Goal: Task Accomplishment & Management: Manage account settings

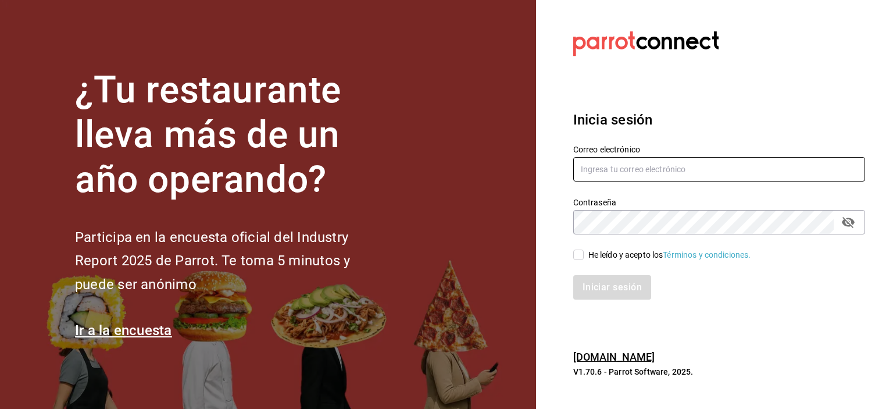
click at [654, 172] on input "text" at bounding box center [719, 169] width 292 height 24
type input "bprminas@hotmail.com"
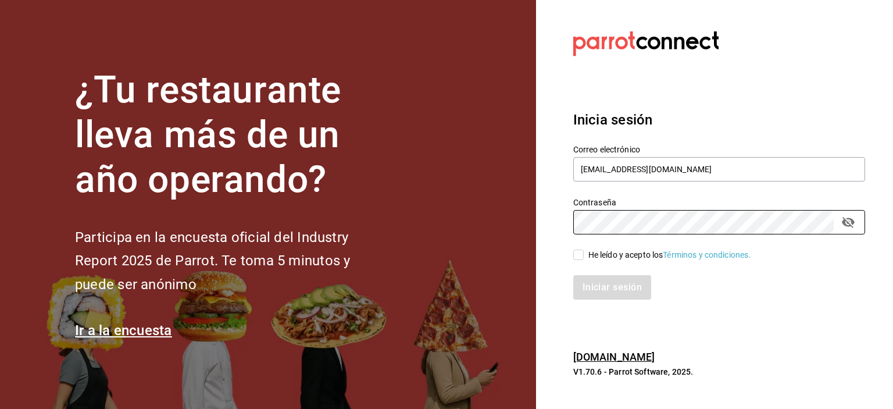
click at [581, 253] on input "He leído y acepto los Términos y condiciones." at bounding box center [578, 254] width 10 height 10
checkbox input "true"
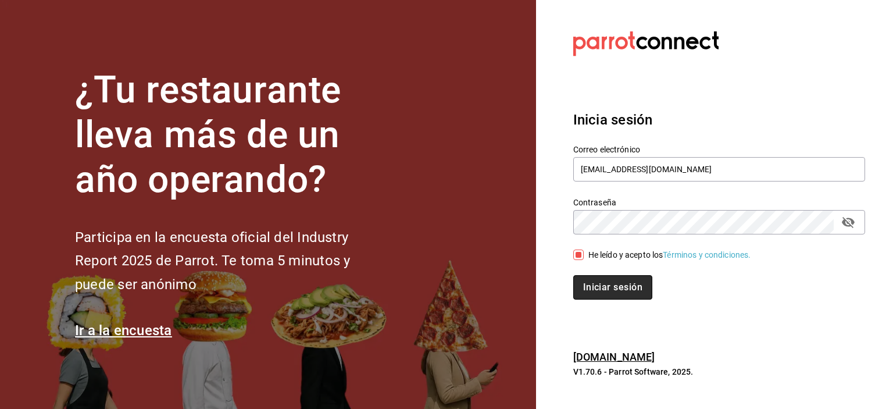
click at [607, 295] on button "Iniciar sesión" at bounding box center [612, 287] width 79 height 24
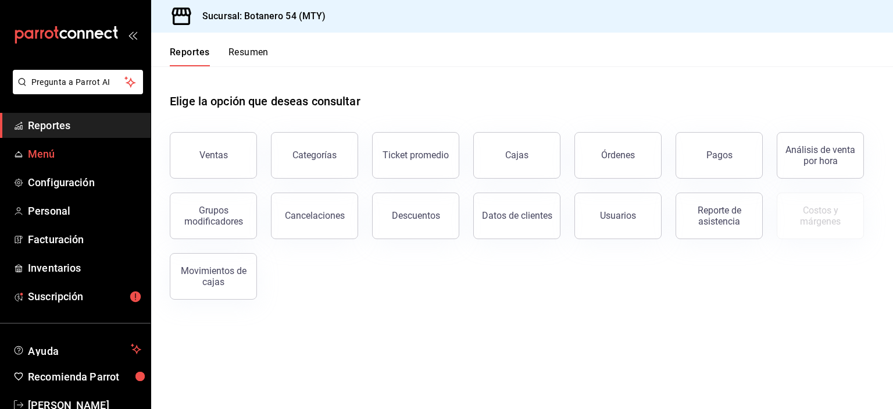
click at [49, 163] on link "Menú" at bounding box center [75, 153] width 151 height 25
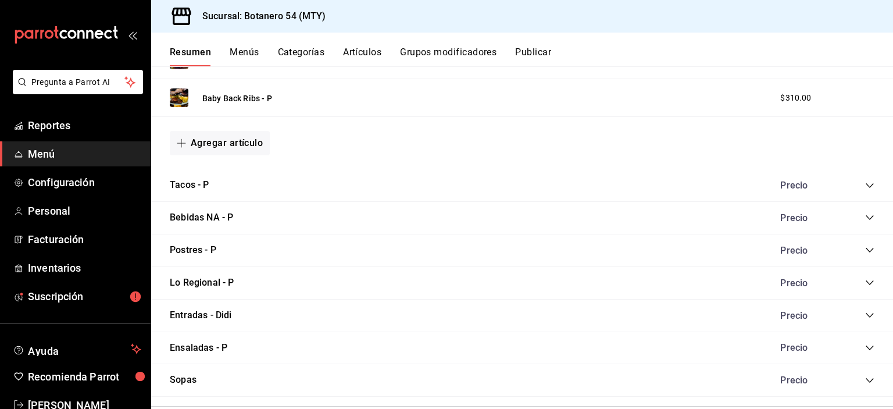
scroll to position [487, 0]
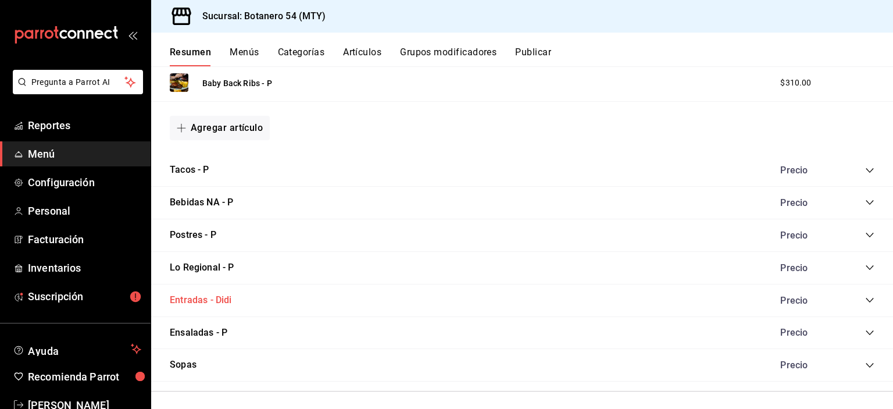
click at [187, 298] on button "Entradas - Didi" at bounding box center [201, 300] width 62 height 13
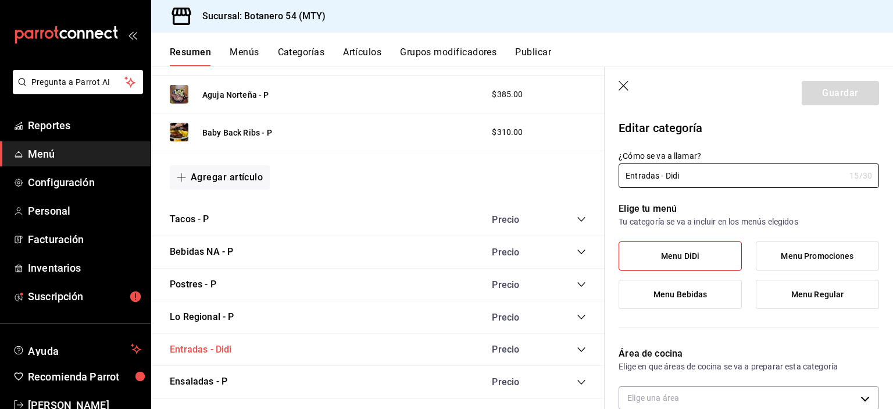
type input "2eab0dd3-8e3f-4d8c-adcb-1cc070bc76fd"
radio input "false"
radio input "true"
click at [66, 158] on span "Menú" at bounding box center [84, 154] width 113 height 16
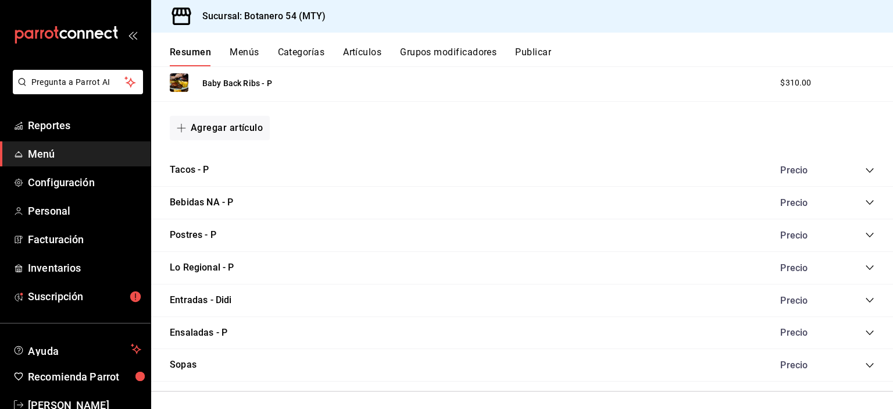
click at [865, 299] on icon "collapse-category-row" at bounding box center [869, 299] width 9 height 9
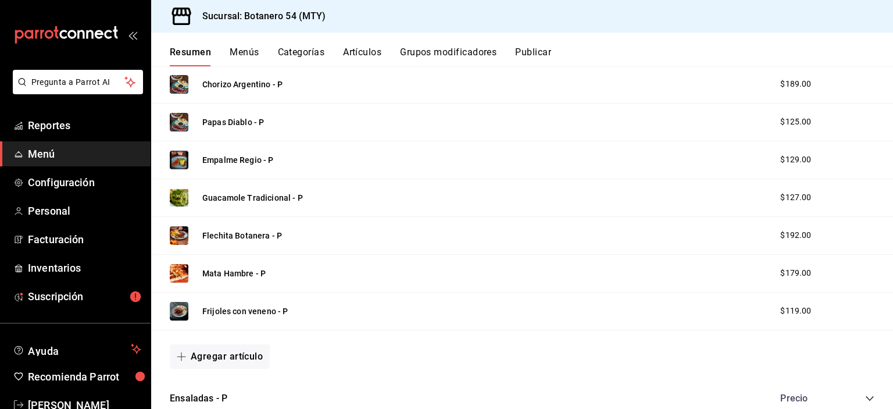
scroll to position [857, 0]
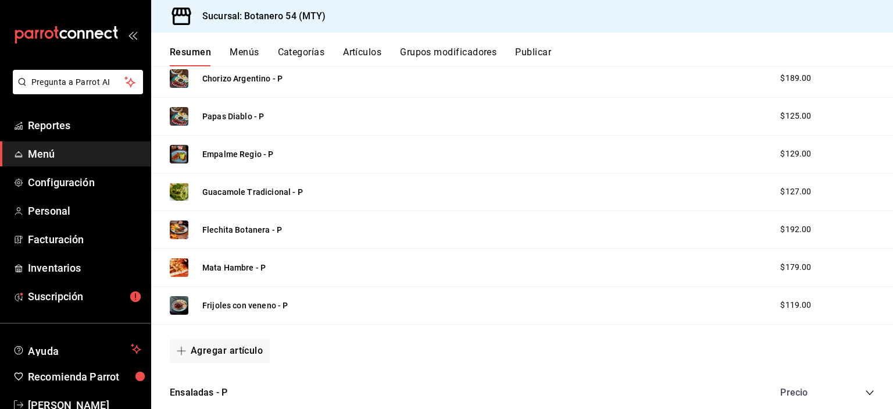
click at [437, 234] on div "Flechita Botanera - P $192.00" at bounding box center [522, 230] width 742 height 38
click at [254, 231] on button "Flechita Botanera - P" at bounding box center [242, 230] width 80 height 12
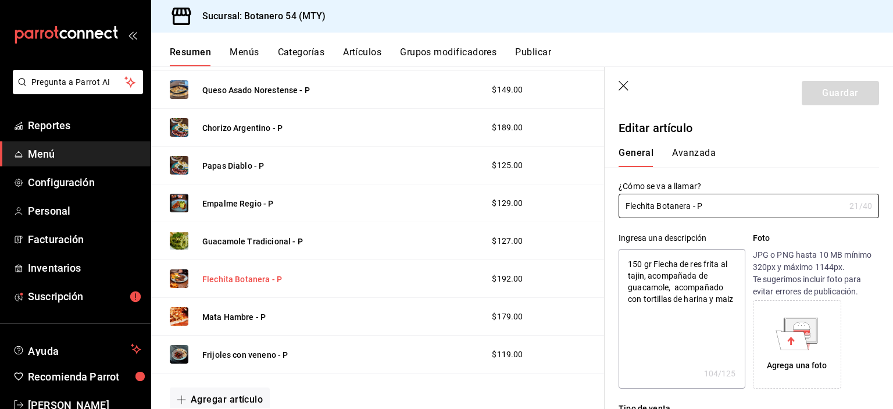
type textarea "x"
type input "$192.00"
radio input "false"
radio input "true"
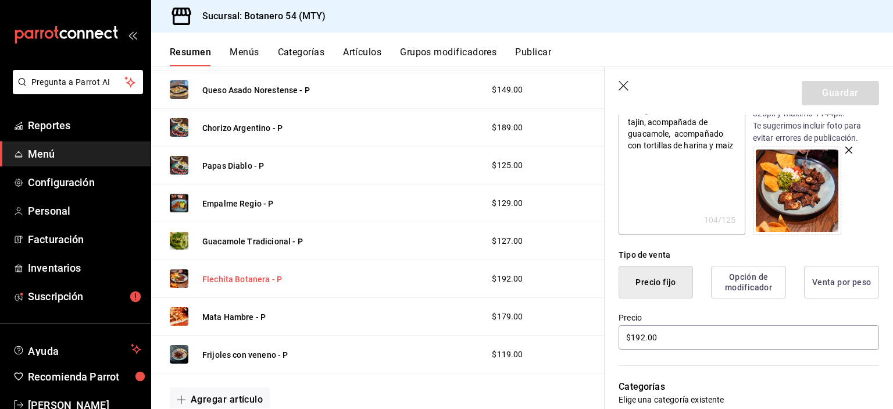
scroll to position [179, 0]
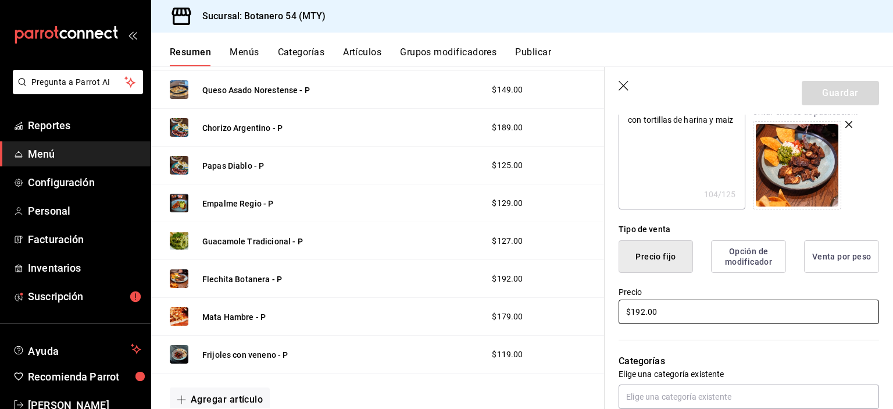
click at [673, 316] on input "$192.00" at bounding box center [749, 311] width 260 height 24
type textarea "x"
type input "$192.00"
type textarea "x"
type input "$192.00"
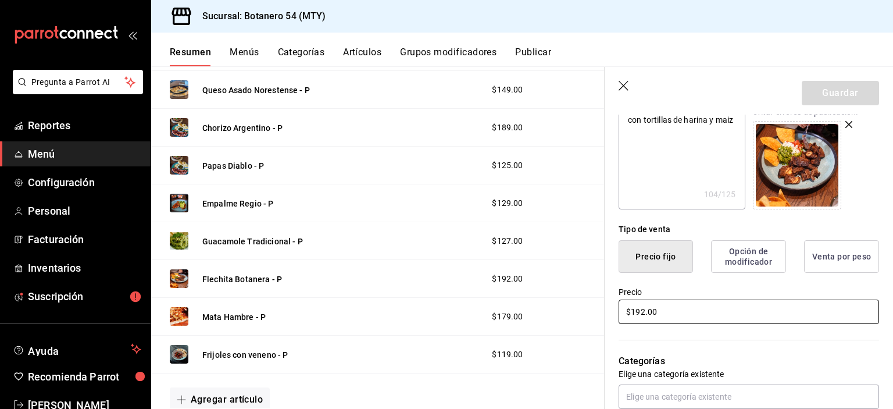
type textarea "x"
type input "$192.00"
type textarea "x"
type input "$19.00"
type textarea "x"
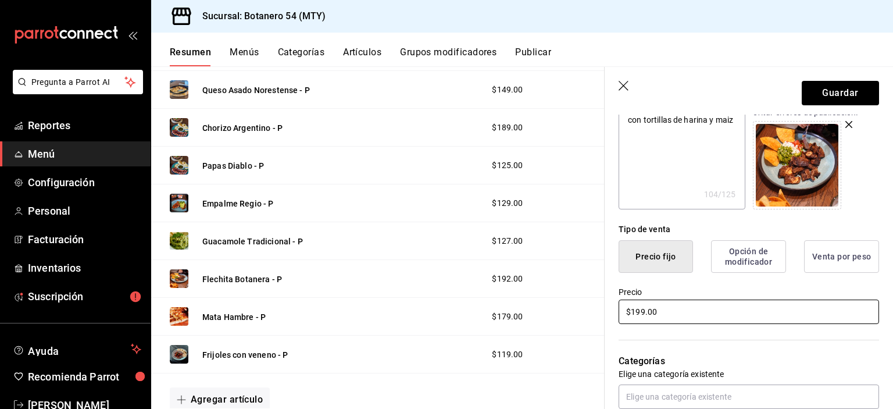
type input "$199.00"
click at [842, 98] on button "Guardar" at bounding box center [840, 93] width 77 height 24
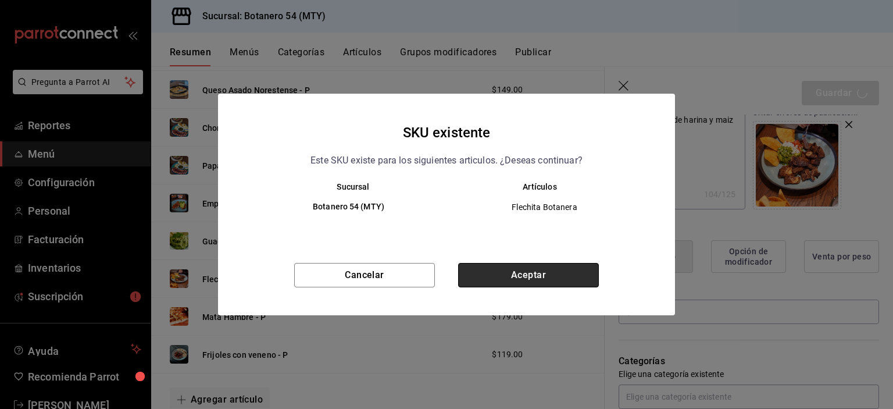
click at [542, 285] on button "Aceptar" at bounding box center [528, 275] width 141 height 24
type textarea "x"
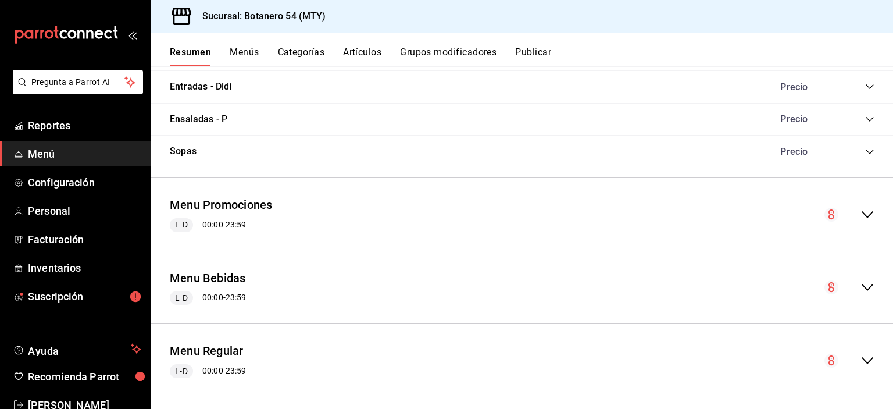
scroll to position [710, 0]
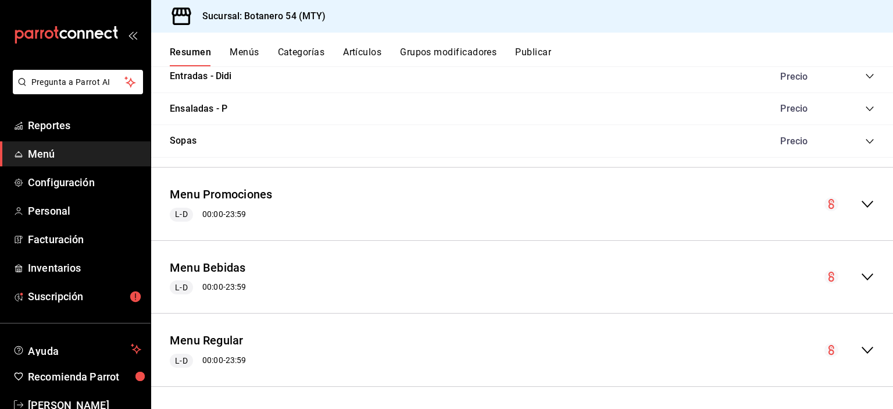
click at [862, 351] on icon "collapse-menu-row" at bounding box center [867, 350] width 14 height 14
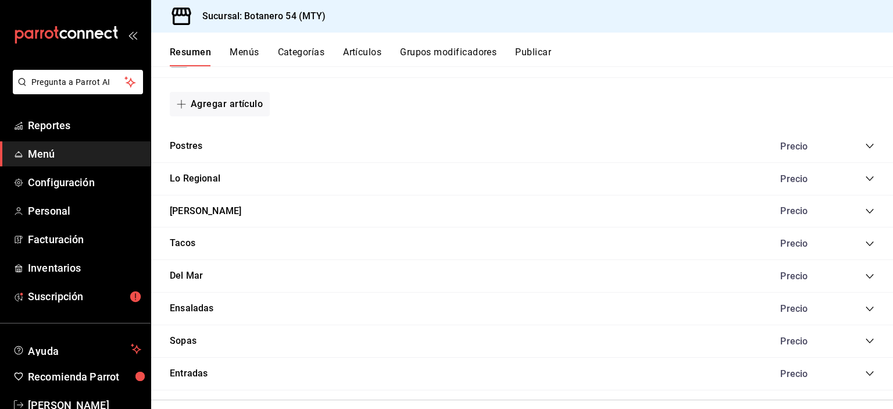
scroll to position [1616, 0]
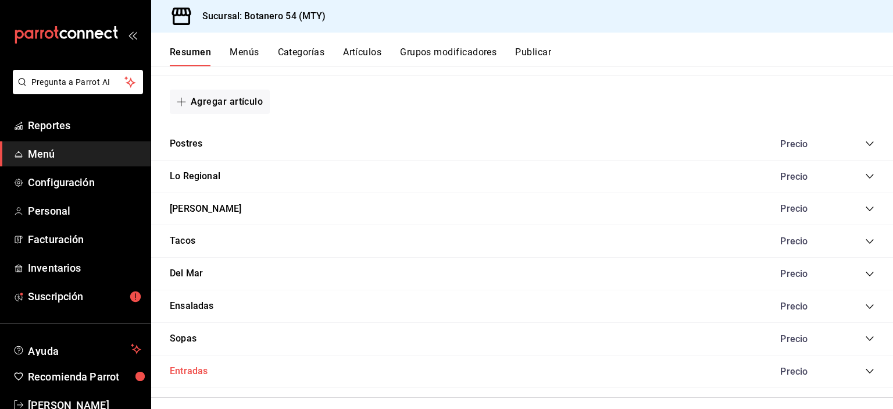
click at [204, 371] on button "Entradas" at bounding box center [189, 371] width 38 height 13
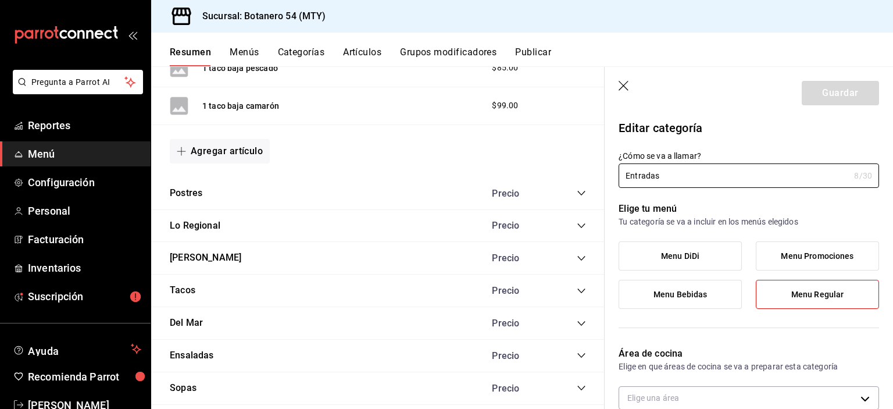
type input "2eab0dd3-8e3f-4d8c-adcb-1cc070bc76fd"
radio input "false"
radio input "true"
click at [626, 85] on icon "button" at bounding box center [625, 87] width 12 height 12
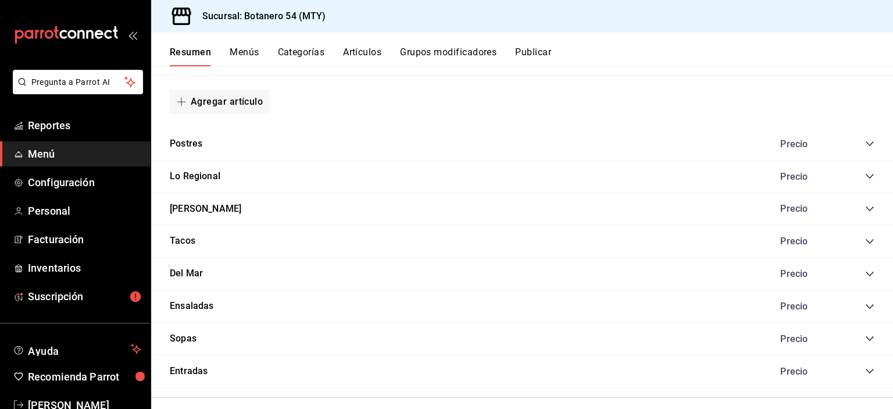
click at [865, 367] on icon "collapse-category-row" at bounding box center [869, 370] width 9 height 9
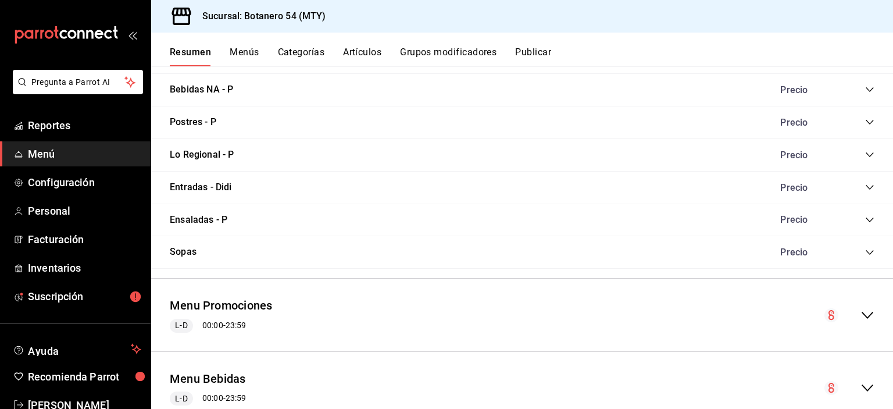
scroll to position [585, 0]
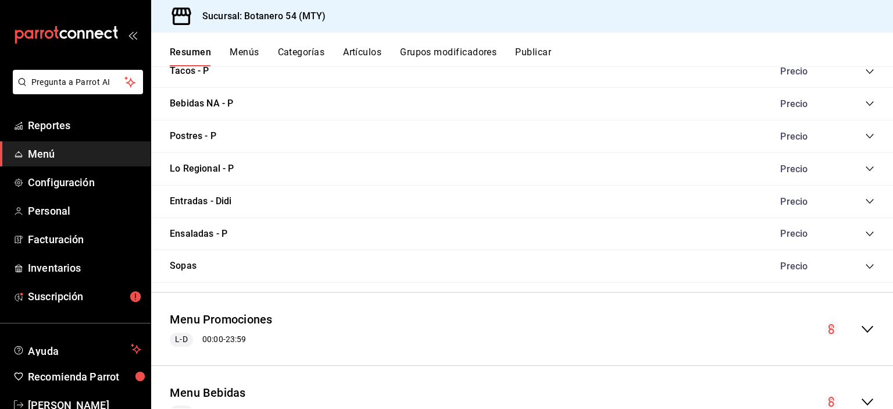
click at [865, 201] on icon "collapse-category-row" at bounding box center [869, 201] width 9 height 9
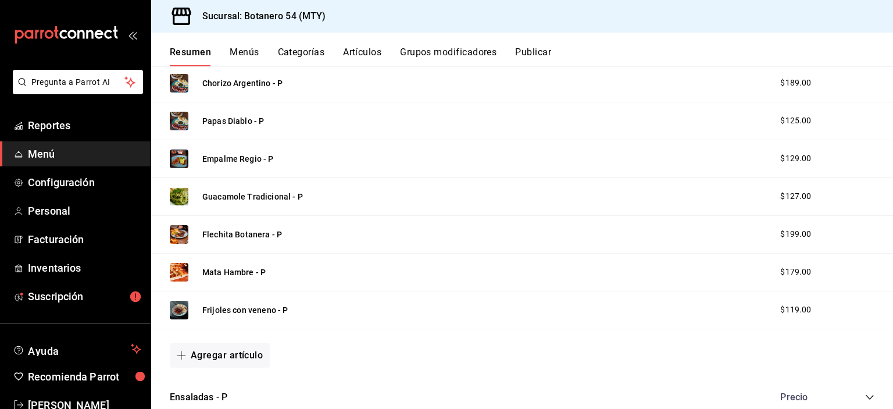
scroll to position [853, 0]
click at [52, 400] on span "[PERSON_NAME]" at bounding box center [84, 405] width 113 height 16
